Goal: Check status

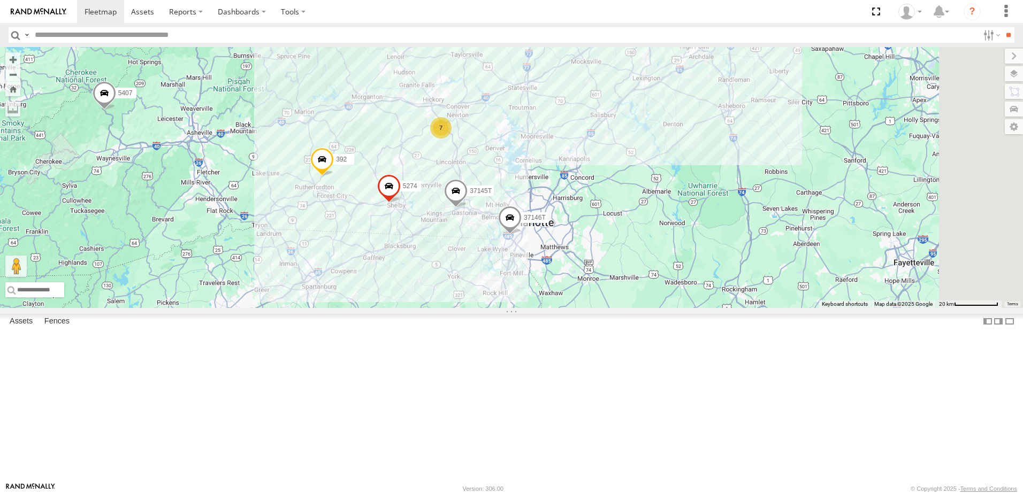
drag, startPoint x: 908, startPoint y: 194, endPoint x: 647, endPoint y: 372, distance: 316.0
click at [647, 308] on div "T3214 40022T 7767T 87121T 40037T 37131T T3202 47117T 5381-Sold 40032T 7774T 371…" at bounding box center [511, 177] width 1023 height 261
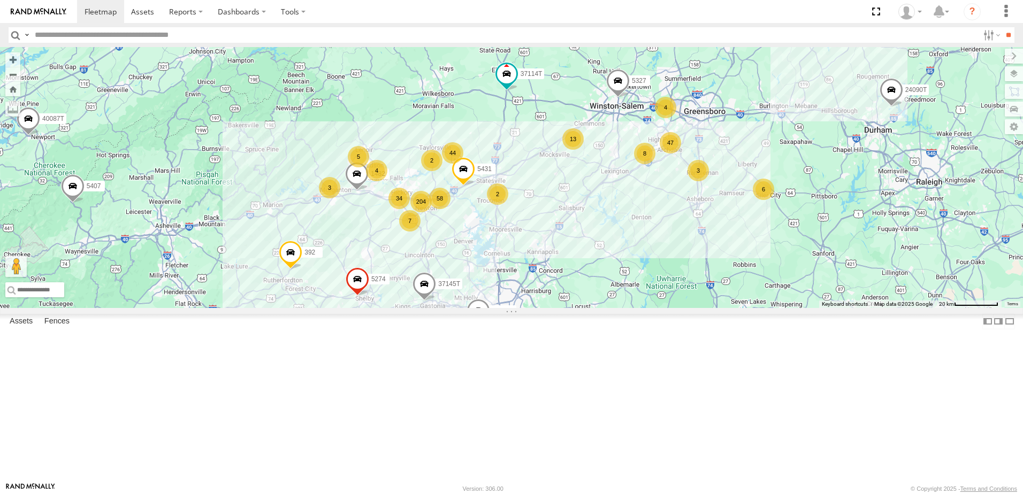
drag, startPoint x: 831, startPoint y: 240, endPoint x: 802, endPoint y: 335, distance: 99.0
click at [802, 308] on div "T3214 40022T 7767T 87121T 40037T 37131T T3202 47117T 5381-Sold 40032T 7774T 371…" at bounding box center [511, 177] width 1023 height 261
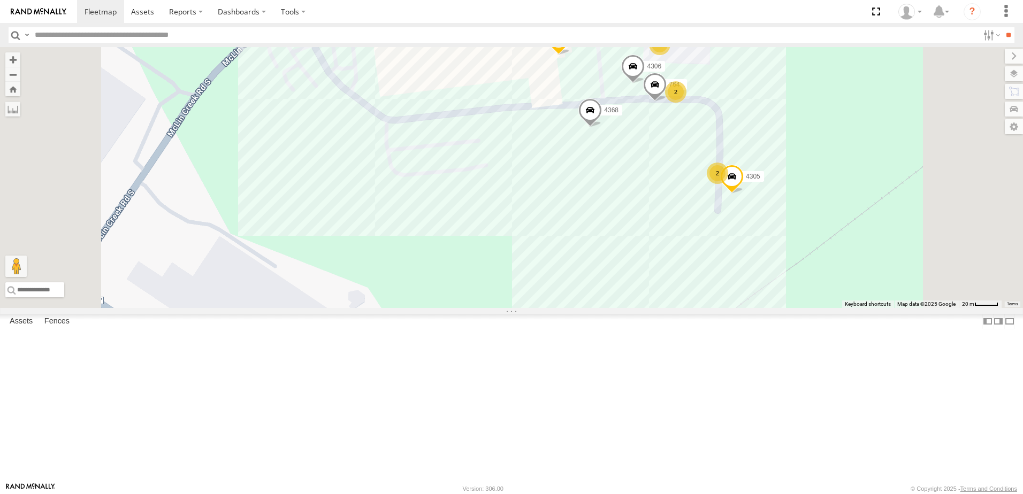
click at [651, 234] on div "T3214 40022T 7767T 87121T 40037T 37131T T3202 47117T 5381-Sold 40032T 7774T 371…" at bounding box center [511, 177] width 1023 height 261
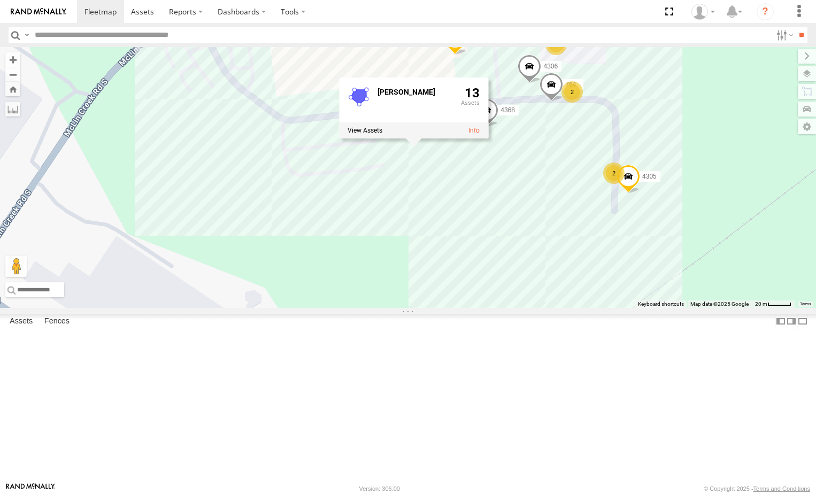
click at [587, 308] on div "T3214 40022T 7767T 87121T 40037T 37131T T3202 47117T 5381-Sold 40032T 7774T 371…" at bounding box center [408, 177] width 816 height 261
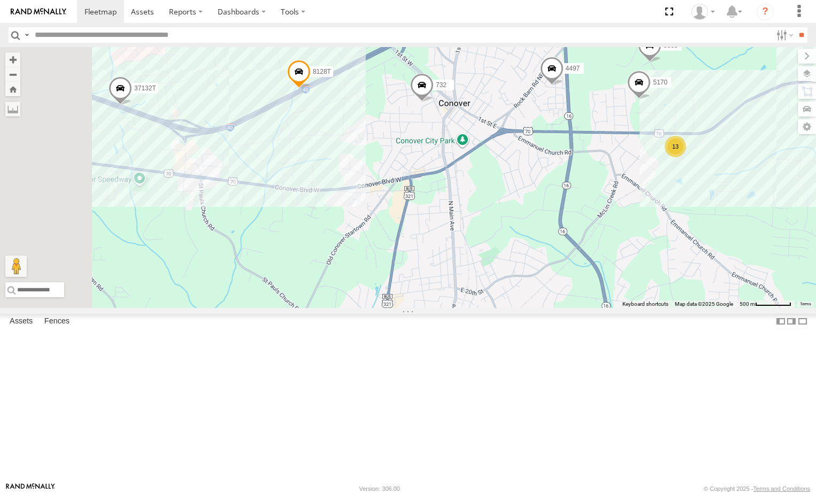
drag, startPoint x: 462, startPoint y: 423, endPoint x: 693, endPoint y: 257, distance: 284.9
click at [692, 259] on div "T3214 40022T 7767T 87121T 40037T 37131T T3202 47117T 5381-Sold 40032T 7774T 371…" at bounding box center [408, 177] width 816 height 261
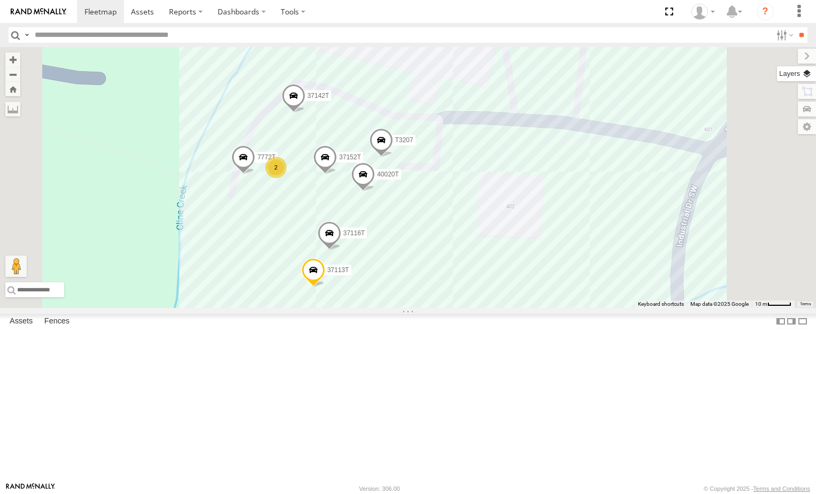
click at [807, 78] on label at bounding box center [796, 73] width 39 height 15
click at [0, 0] on span "Satellite + Roadmap" at bounding box center [0, 0] width 0 height 0
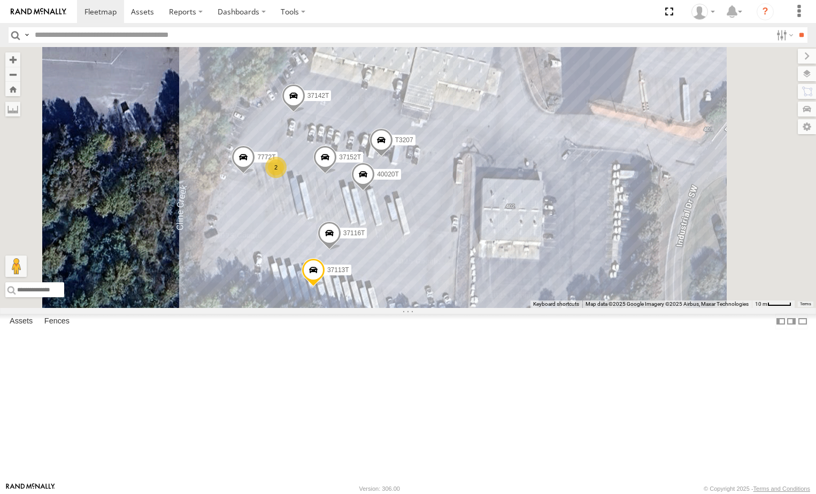
click at [308, 247] on div "T3214 40022T 7767T 87121T 40037T 37131T T3202 47117T 5381-Sold 40032T 7774T 371…" at bounding box center [408, 177] width 816 height 261
click at [0, 0] on span "Roadmap" at bounding box center [0, 0] width 0 height 0
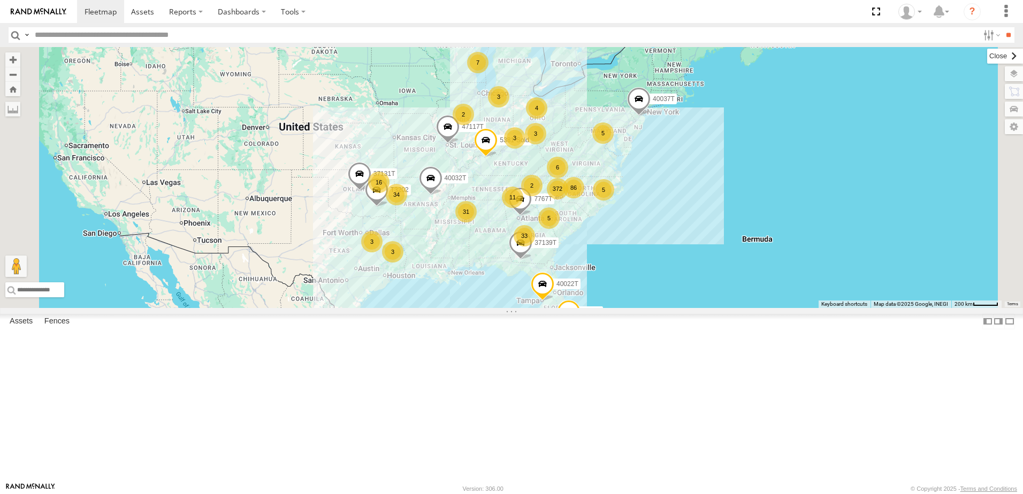
click at [987, 58] on label at bounding box center [1005, 56] width 36 height 15
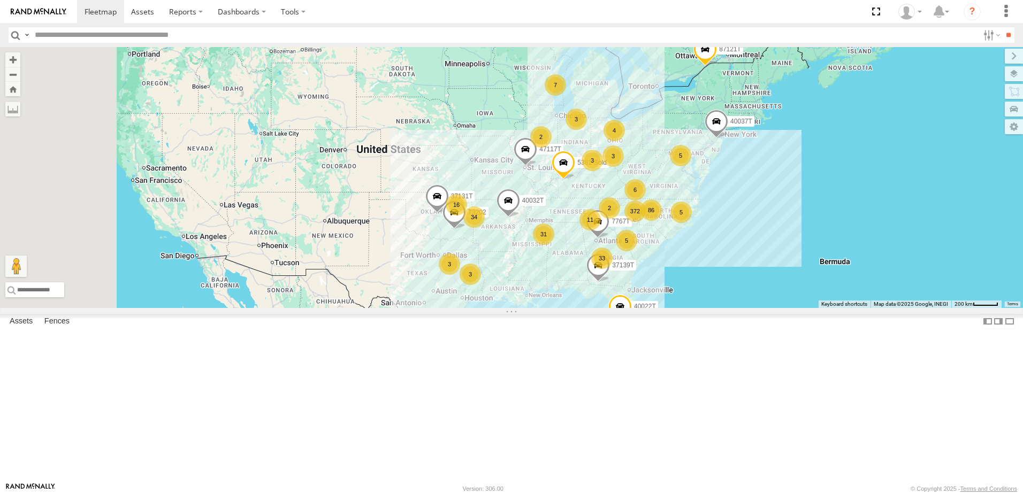
drag, startPoint x: 613, startPoint y: 341, endPoint x: 654, endPoint y: 350, distance: 41.8
click at [655, 308] on div "372 33 31 34 6 3 7 5 86 16 T3214 11 3 5 5 40022T 3 4 7767T 87121T 2 2 3 40037T …" at bounding box center [511, 177] width 1023 height 261
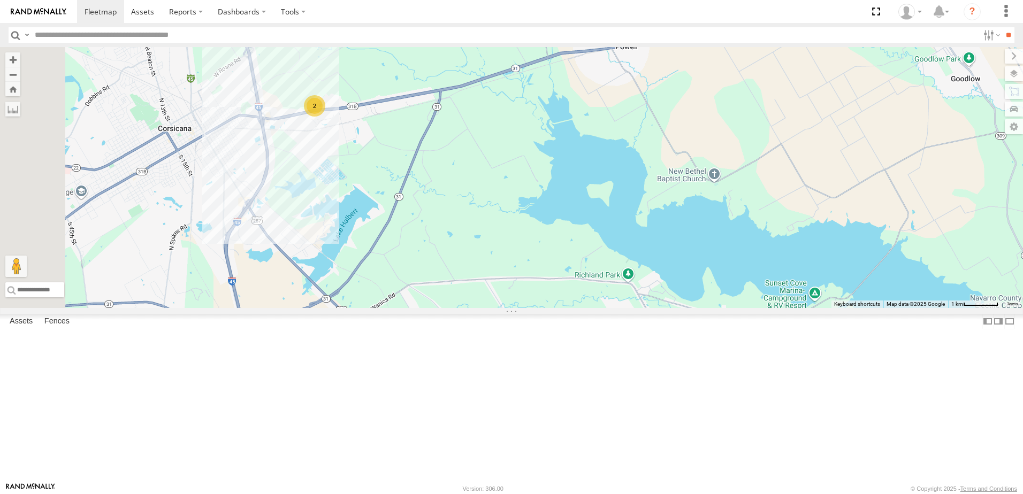
drag, startPoint x: 453, startPoint y: 223, endPoint x: 476, endPoint y: 287, distance: 68.7
click at [476, 287] on div "T3214 40022T 7767T 87121T 40037T 37131T T3202 47117T 5381-Sold 40032T 7774T 371…" at bounding box center [511, 177] width 1023 height 261
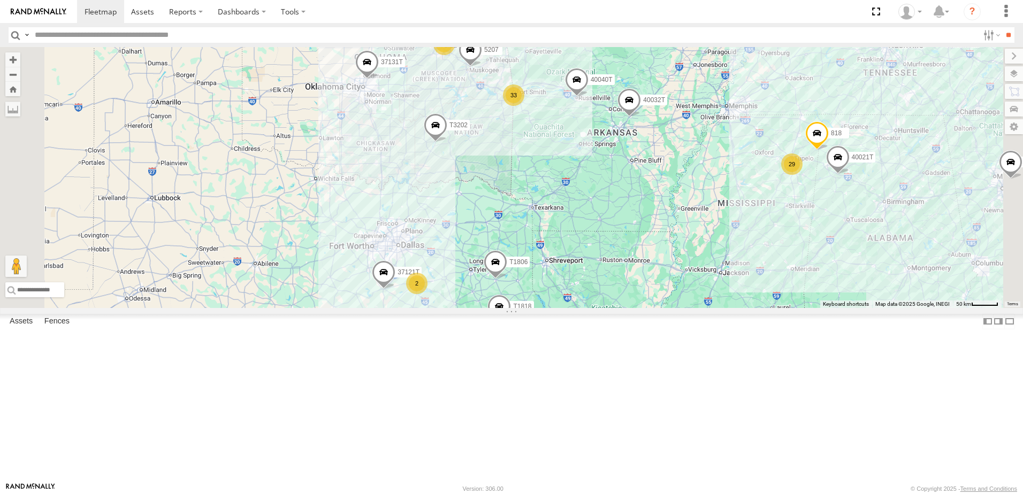
drag, startPoint x: 453, startPoint y: 380, endPoint x: 486, endPoint y: 338, distance: 54.0
click at [486, 308] on div "T3214 40022T 7767T 87121T 40037T 37131T T3202 47117T 5381-Sold 40032T 7774T 371…" at bounding box center [511, 177] width 1023 height 261
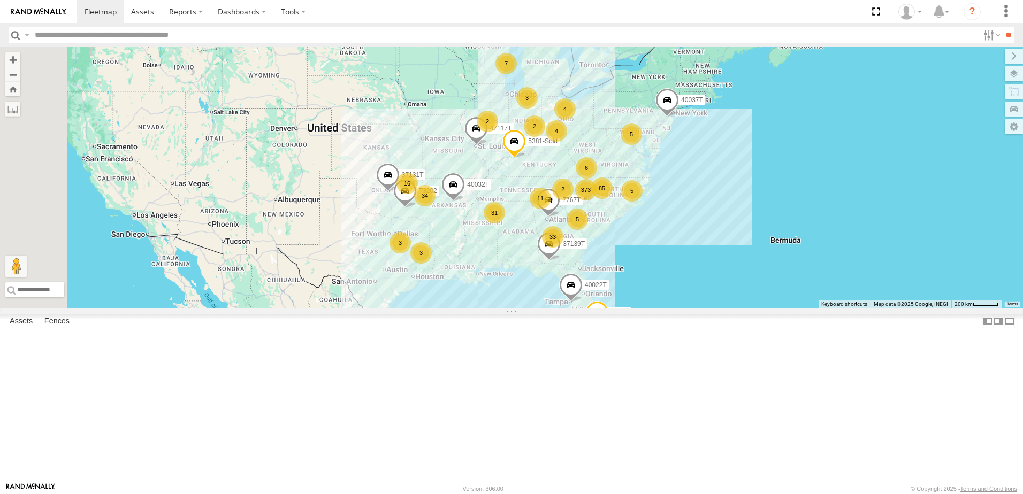
drag, startPoint x: 449, startPoint y: 323, endPoint x: 501, endPoint y: 325, distance: 51.4
click at [501, 308] on div "T3214 40022T 7767T 87121T 40037T 37131T T3202 47117T 5381-Sold 40032T 7774T 371…" at bounding box center [511, 177] width 1023 height 261
